Goal: Use online tool/utility: Use online tool/utility

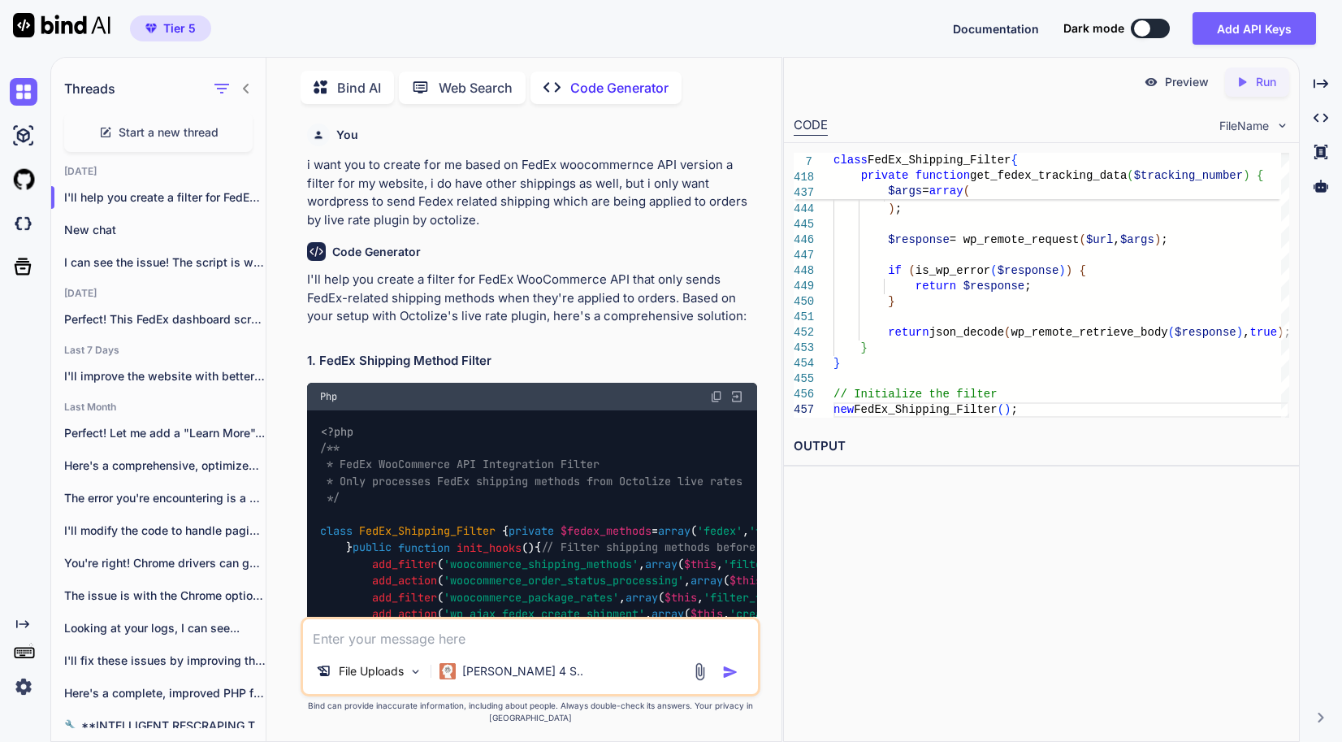
scroll to position [9702, 0]
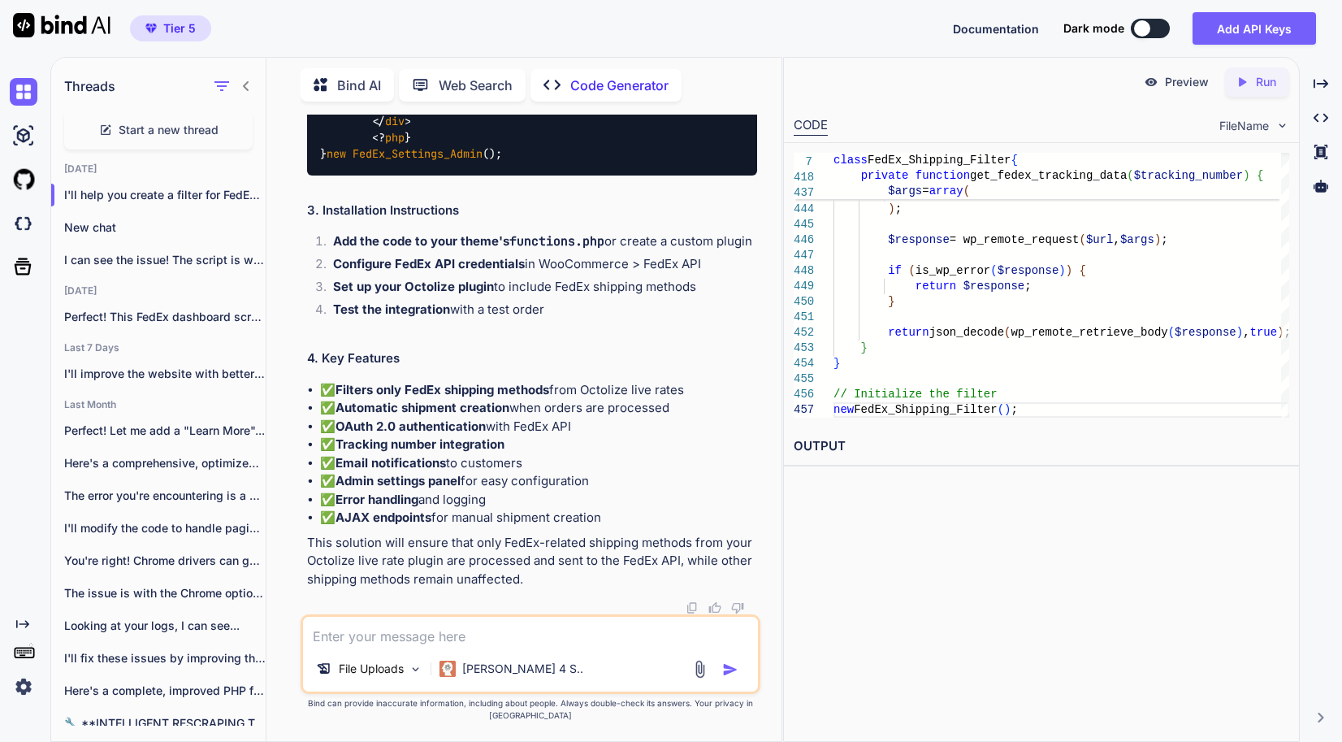
click at [750, 50] on div "Tier 5 Documentation Dark mode Add API Keys Created with Pixso." at bounding box center [671, 28] width 1342 height 57
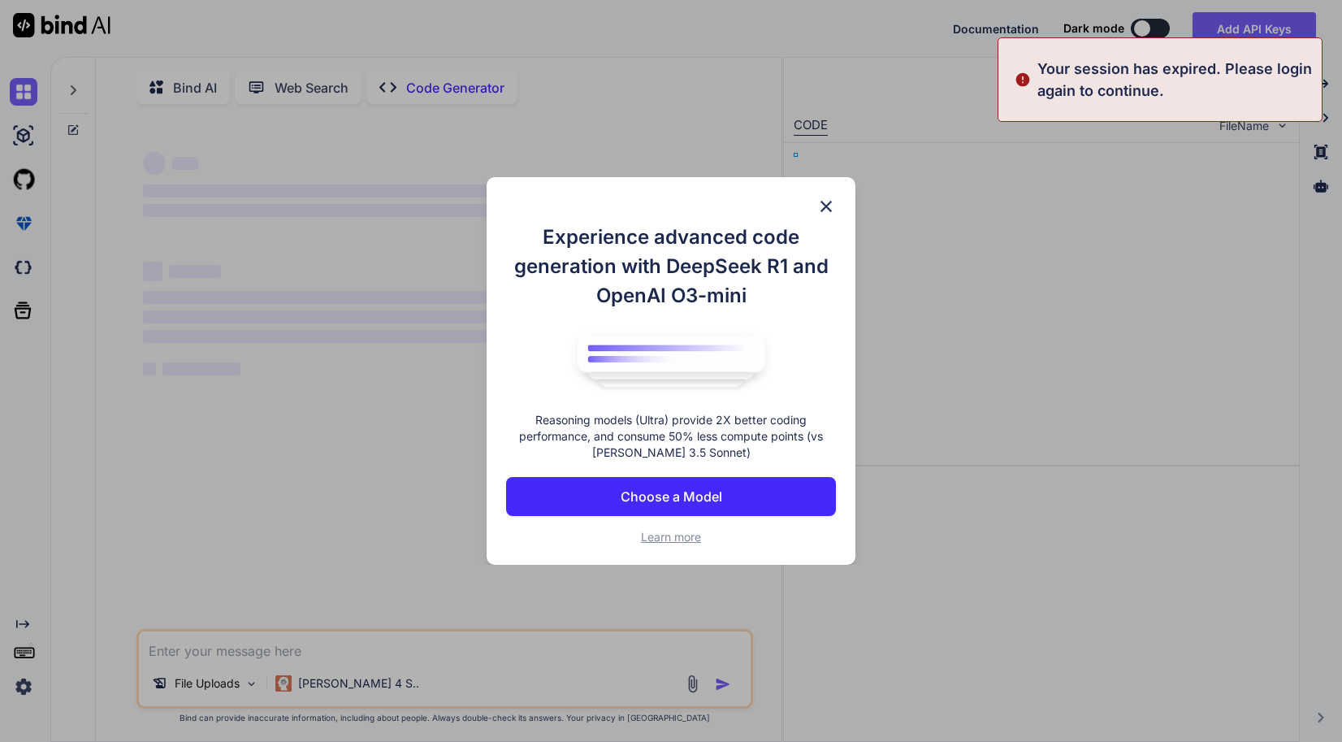
type textarea "x"
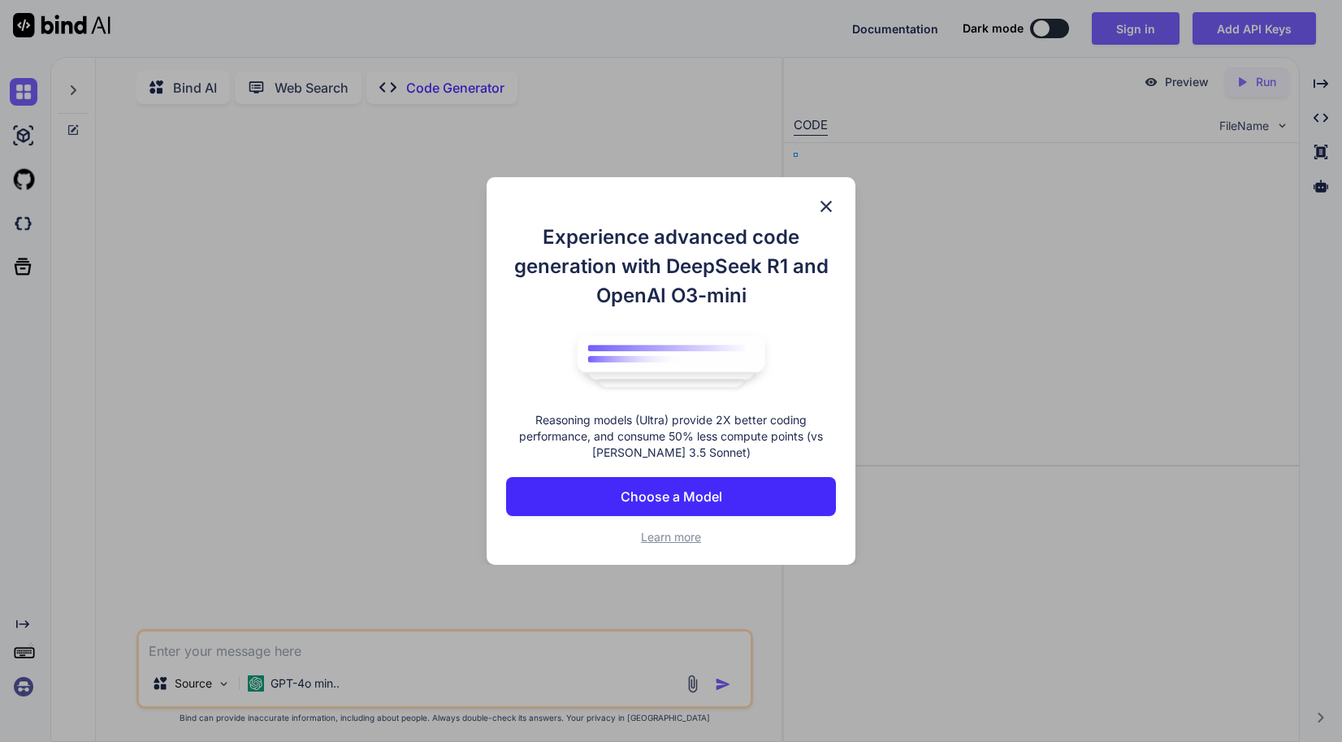
type textarea "x"
